Goal: Task Accomplishment & Management: Use online tool/utility

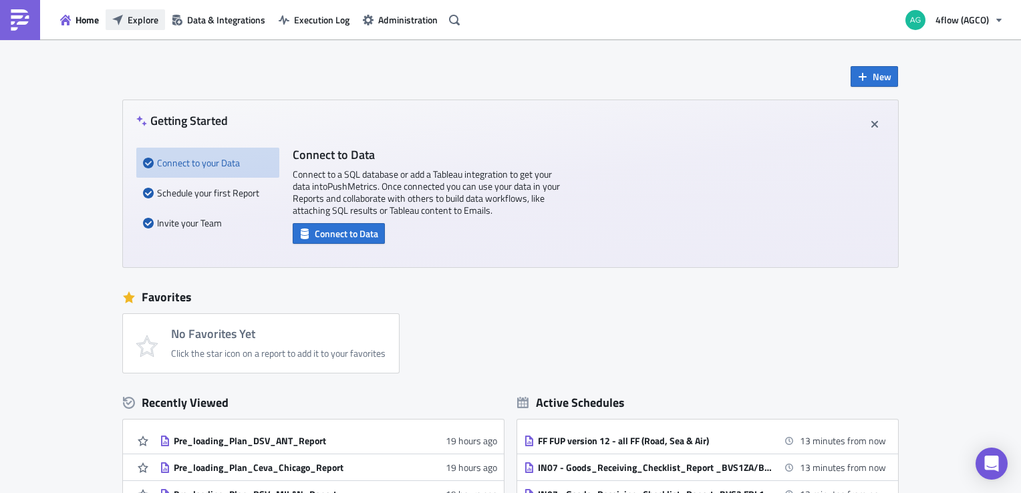
click at [129, 27] on button "Explore" at bounding box center [135, 19] width 59 height 21
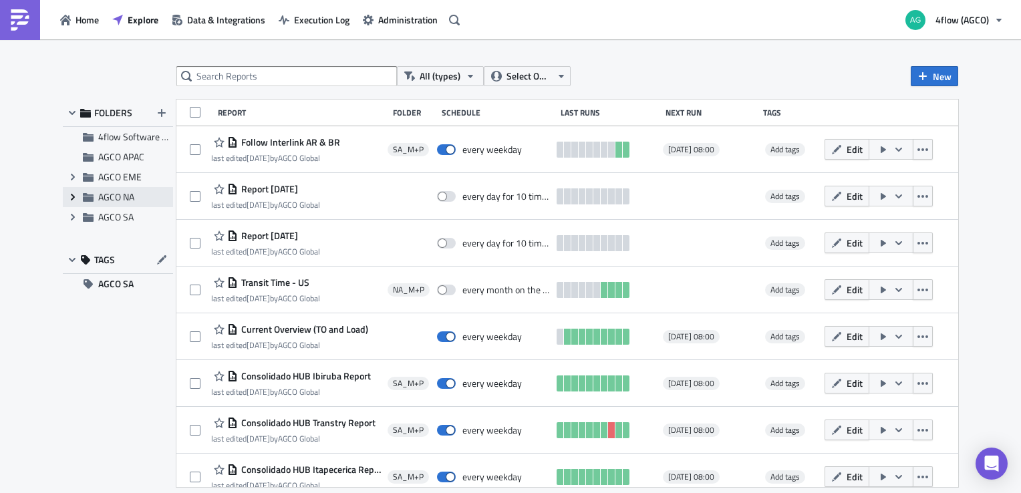
click at [72, 196] on icon "Expand group" at bounding box center [72, 197] width 11 height 11
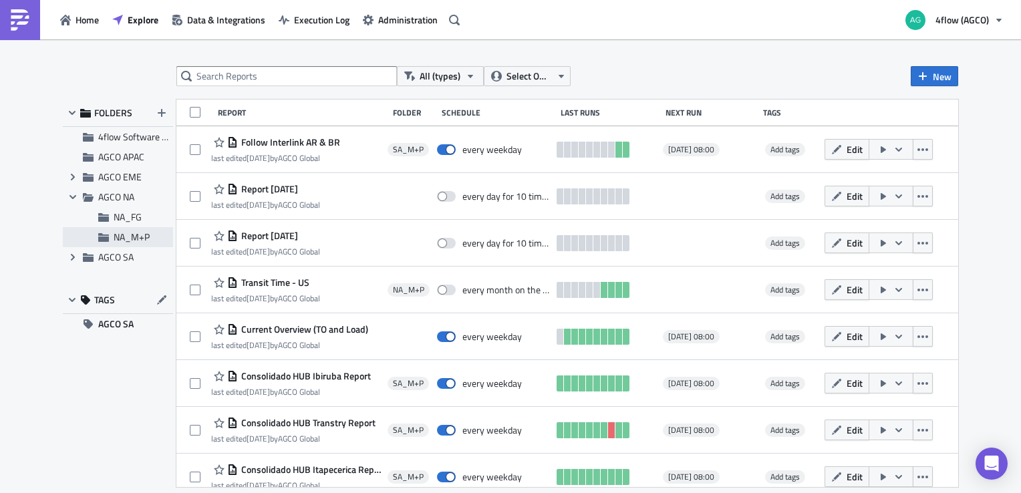
click at [120, 231] on div "NA_M+P" at bounding box center [118, 237] width 110 height 20
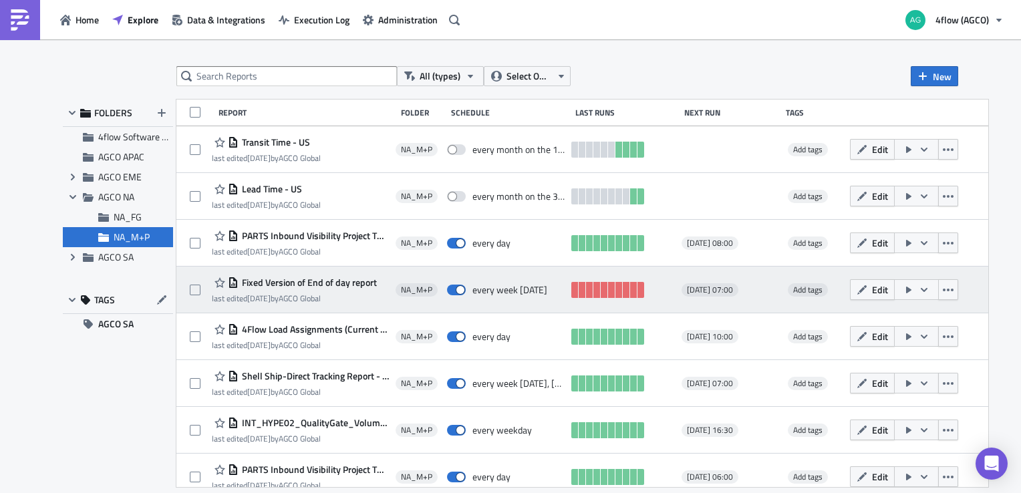
click at [926, 286] on button "button" at bounding box center [916, 289] width 45 height 21
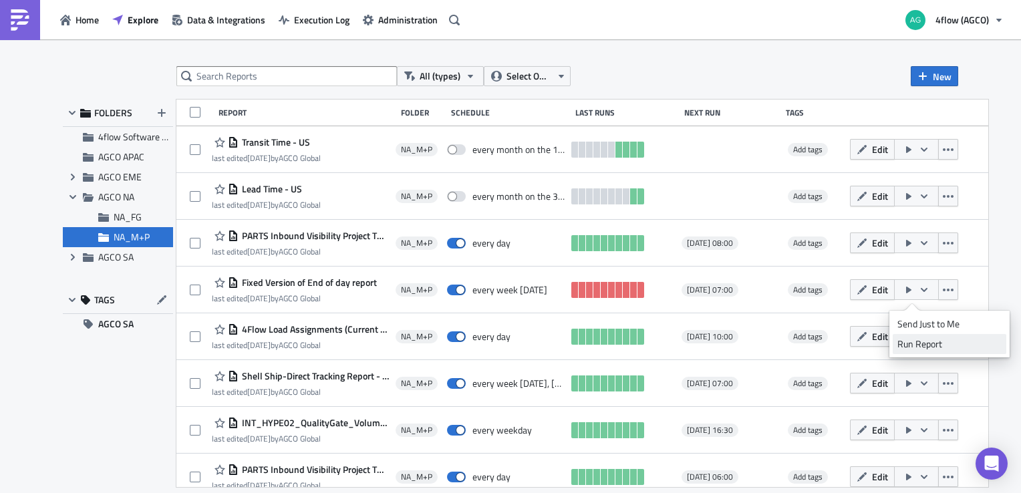
click at [920, 349] on div "Run Report" at bounding box center [949, 343] width 104 height 13
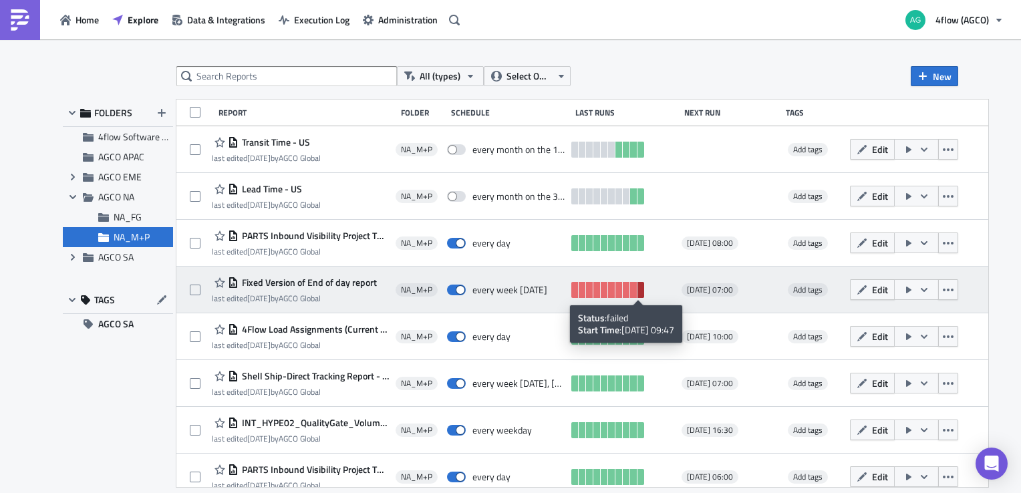
click at [638, 292] on link at bounding box center [641, 290] width 7 height 16
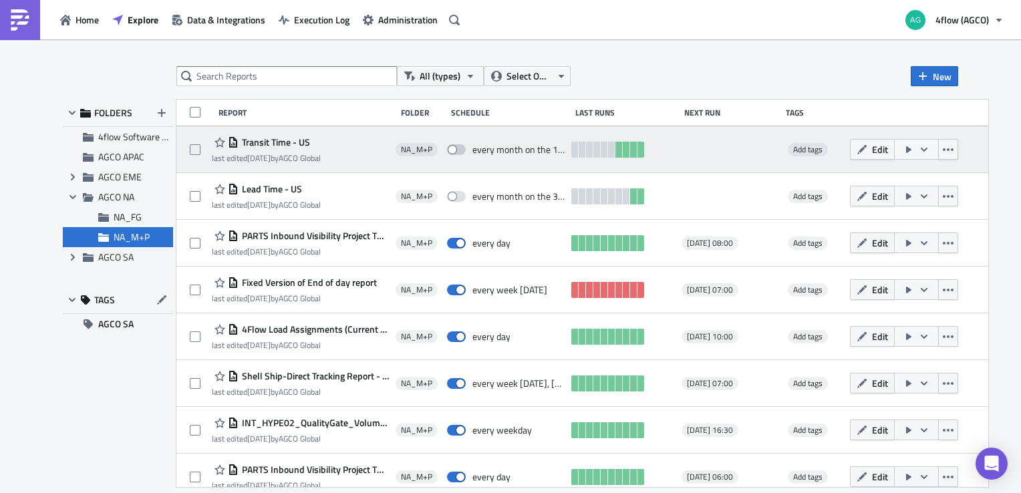
click at [454, 152] on span at bounding box center [456, 149] width 19 height 11
click at [454, 152] on input "checkbox" at bounding box center [454, 150] width 9 height 9
checkbox input "true"
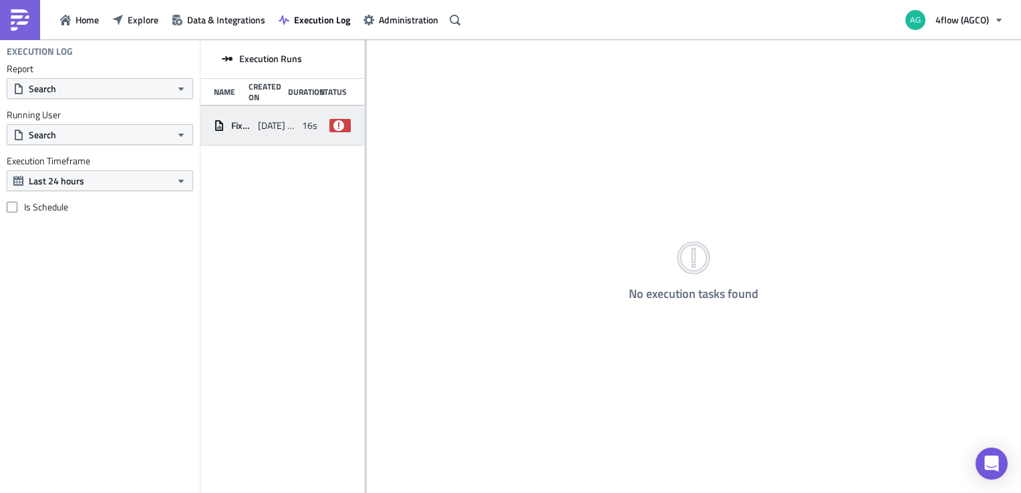
click at [343, 124] on icon at bounding box center [338, 125] width 11 height 11
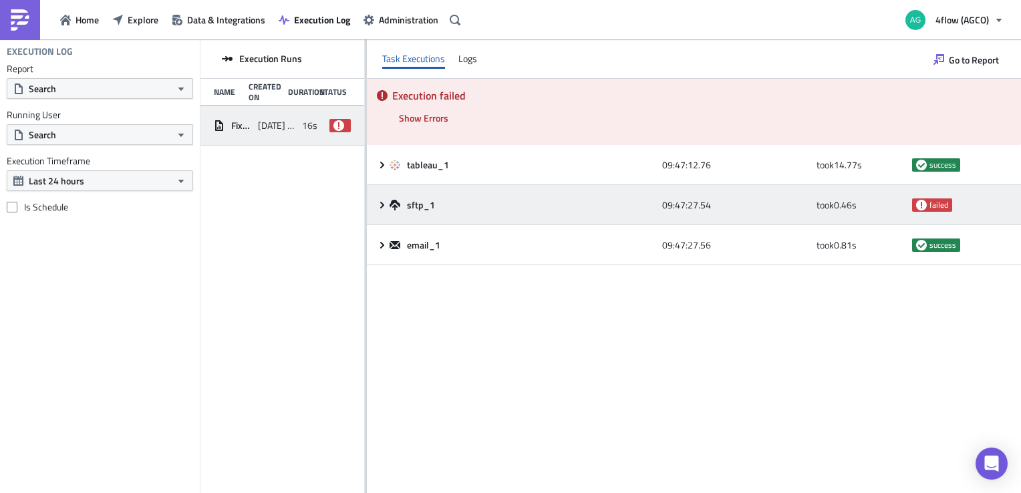
click at [941, 206] on span "failed" at bounding box center [939, 205] width 19 height 11
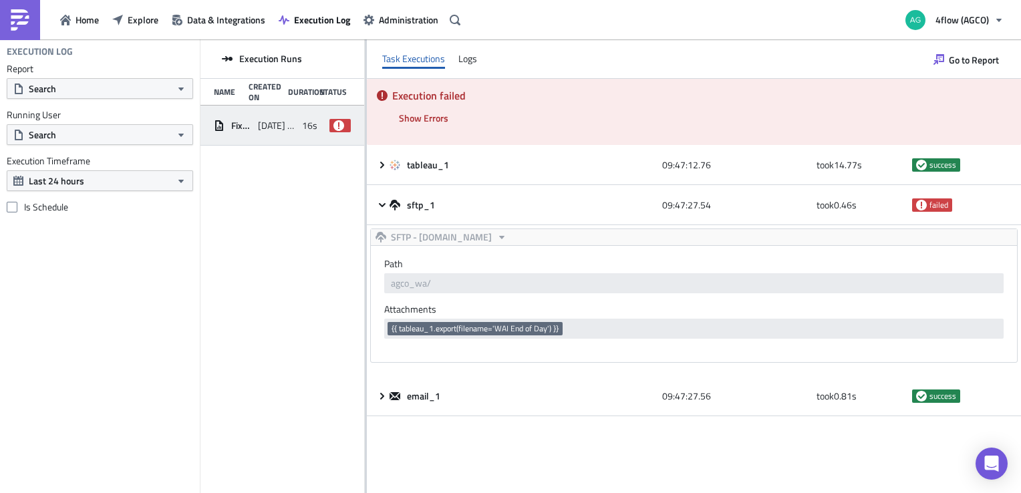
click at [347, 126] on span "failed" at bounding box center [339, 125] width 21 height 13
click at [466, 59] on div "Logs" at bounding box center [467, 59] width 19 height 20
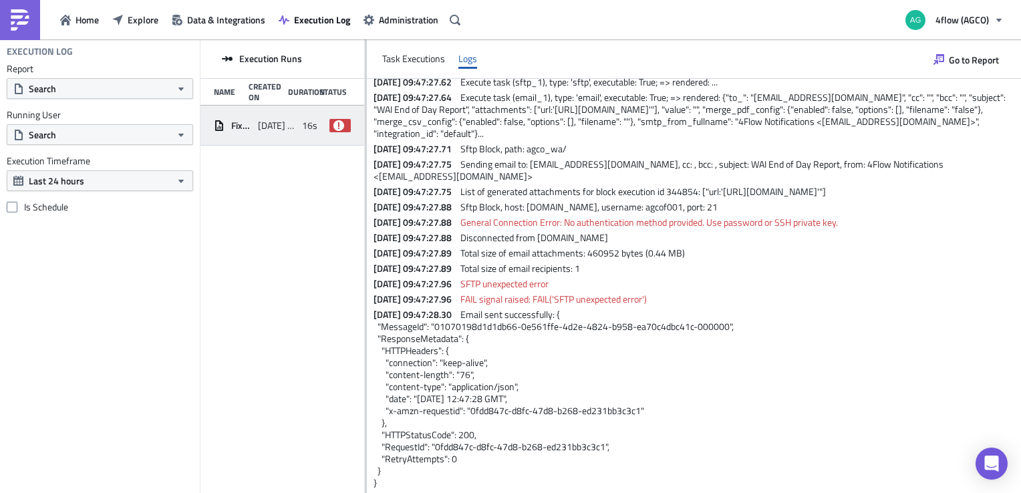
scroll to position [67, 0]
